Goal: Check status

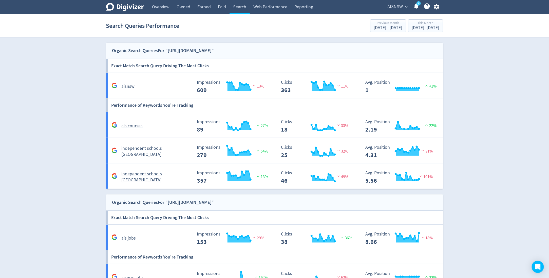
click at [393, 5] on span "AISNSW" at bounding box center [394, 7] width 15 height 8
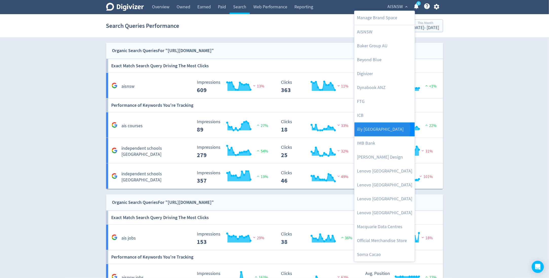
click at [377, 128] on link "illy [GEOGRAPHIC_DATA]" at bounding box center [384, 130] width 60 height 14
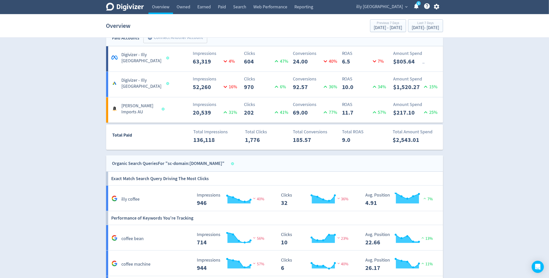
scroll to position [283, 0]
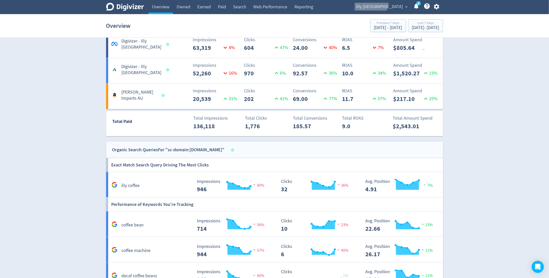
click at [394, 3] on span "illy [GEOGRAPHIC_DATA]" at bounding box center [379, 7] width 47 height 8
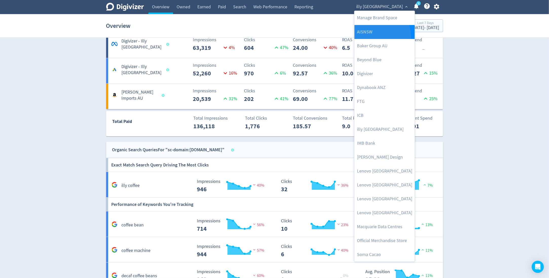
click at [368, 37] on link "AISNSW" at bounding box center [384, 32] width 60 height 14
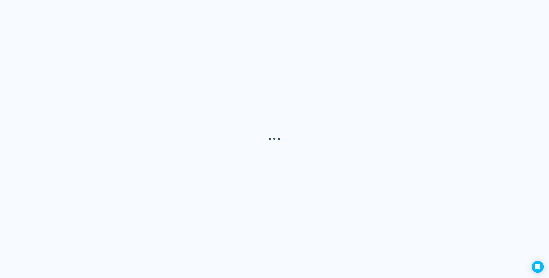
scroll to position [0, 0]
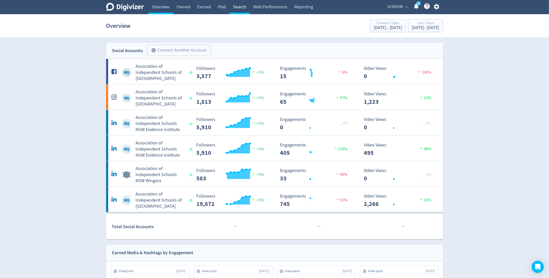
click at [243, 5] on link "Search" at bounding box center [239, 7] width 20 height 14
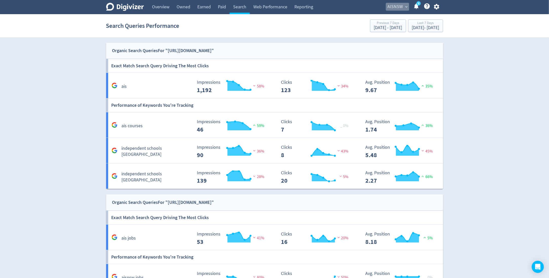
click at [396, 7] on span "AISNSW" at bounding box center [394, 7] width 15 height 8
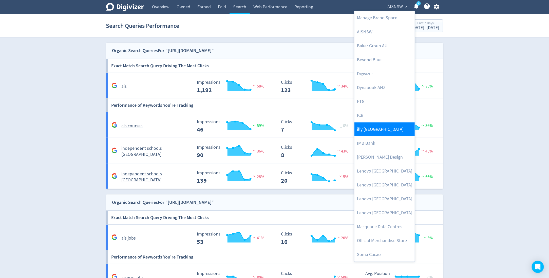
click at [382, 128] on link "illy [GEOGRAPHIC_DATA]" at bounding box center [384, 130] width 60 height 14
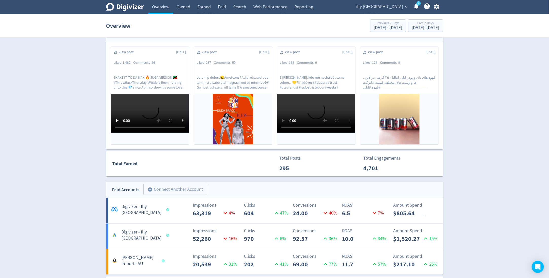
scroll to position [397, 0]
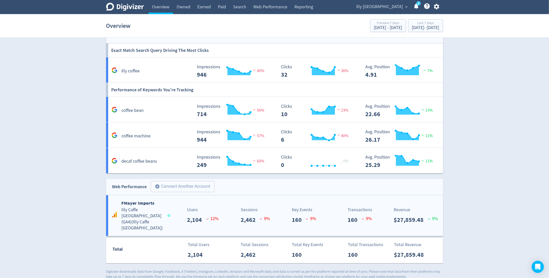
click at [358, 216] on p "160" at bounding box center [355, 220] width 14 height 9
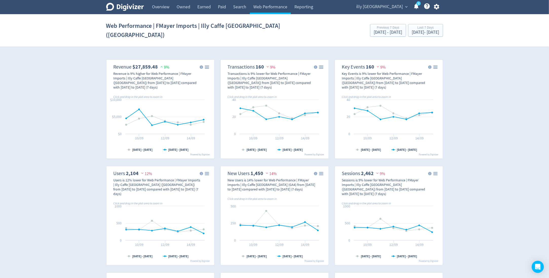
drag, startPoint x: 134, startPoint y: 59, endPoint x: 165, endPoint y: 59, distance: 31.1
click at [165, 64] on dl "Revenue $27,859.48 9%" at bounding box center [141, 67] width 56 height 6
click at [273, 6] on link "Web Performance" at bounding box center [270, 7] width 41 height 14
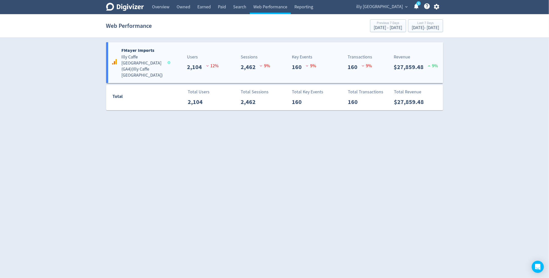
click at [168, 64] on div "Users 2,104 12 %" at bounding box center [192, 63] width 56 height 18
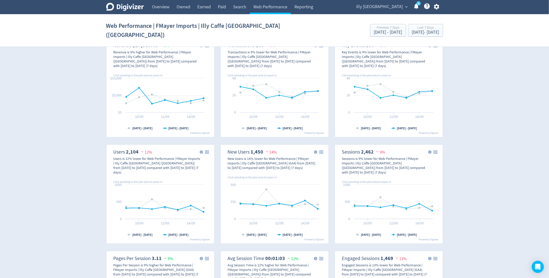
scroll to position [22, 0]
click at [412, 30] on div "[DATE] - [DATE]" at bounding box center [425, 32] width 27 height 5
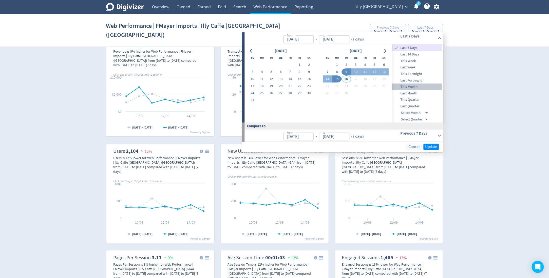
click at [414, 87] on span "This Month" at bounding box center [417, 87] width 50 height 6
type input "[DATE]"
click at [433, 144] on button "Update" at bounding box center [430, 147] width 15 height 6
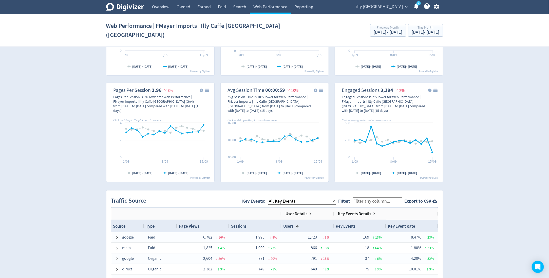
scroll to position [0, 0]
